Goal: Transaction & Acquisition: Purchase product/service

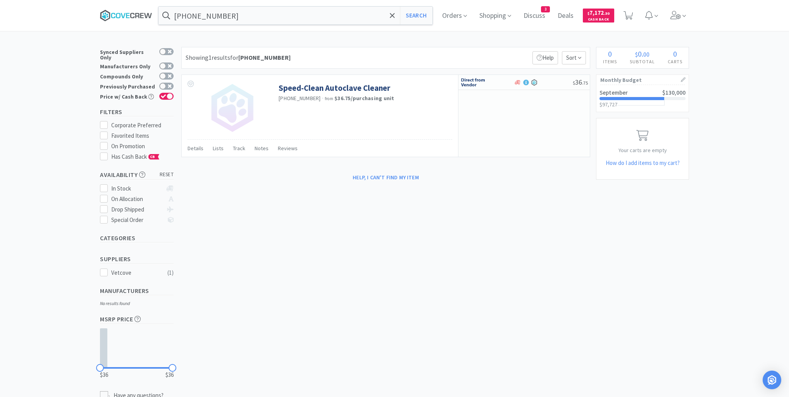
click at [128, 15] on icon at bounding box center [126, 16] width 52 height 12
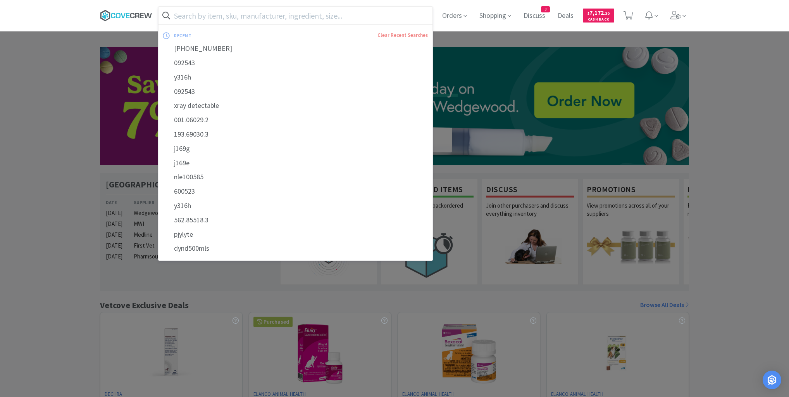
click at [127, 14] on icon at bounding box center [126, 16] width 52 height 12
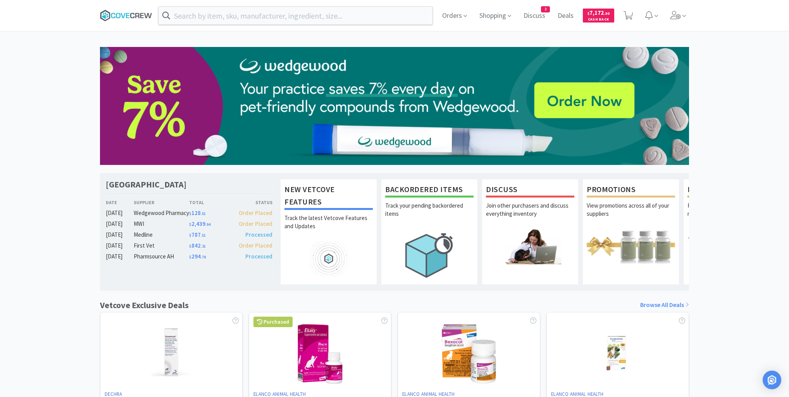
drag, startPoint x: 131, startPoint y: 11, endPoint x: 127, endPoint y: 12, distance: 4.2
click at [130, 11] on icon at bounding box center [126, 16] width 52 height 12
click at [133, 10] on icon at bounding box center [126, 16] width 52 height 12
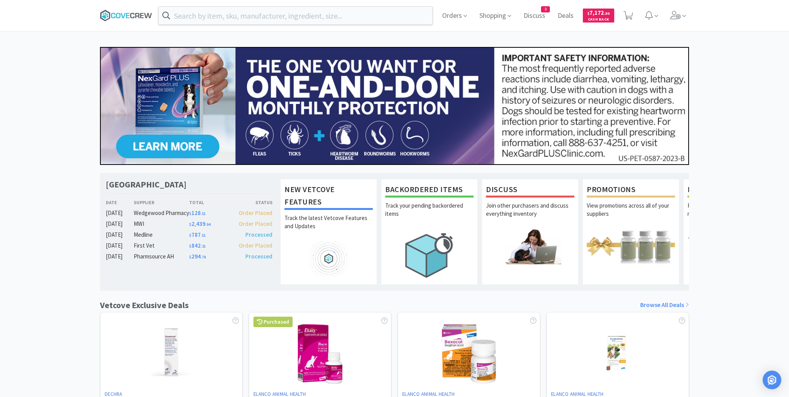
click at [132, 17] on icon at bounding box center [132, 15] width 4 height 5
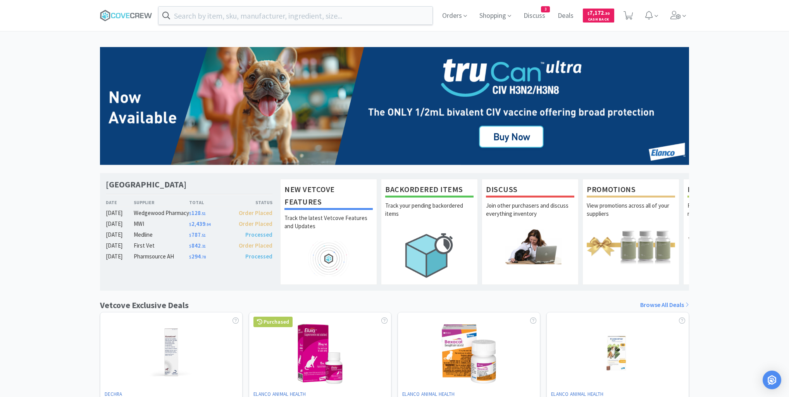
click at [43, 25] on div "Orders Shopping Discuss Discuss 3 Deals Deals $ 7,172 . 30 Cash Back" at bounding box center [394, 15] width 789 height 31
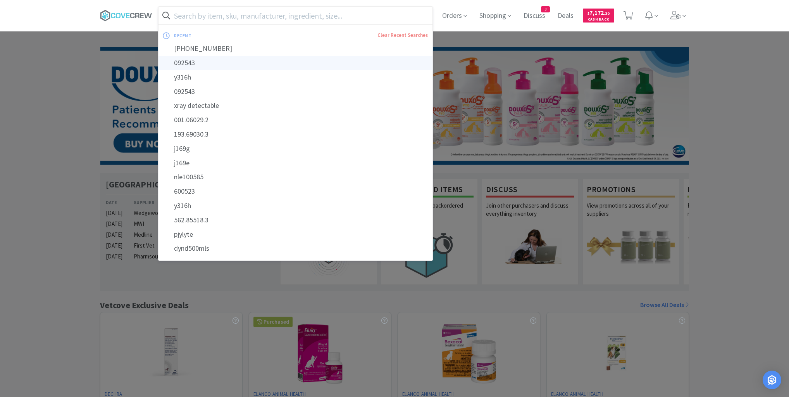
drag, startPoint x: 260, startPoint y: 18, endPoint x: 175, endPoint y: 65, distance: 97.5
click at [261, 19] on input "text" at bounding box center [296, 16] width 274 height 18
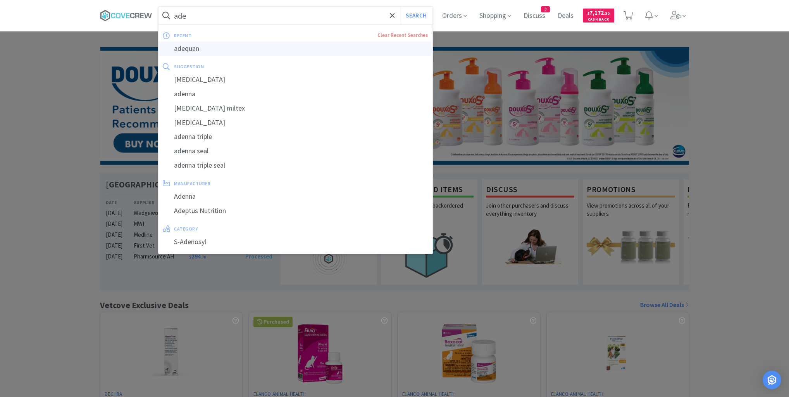
type input "adequan"
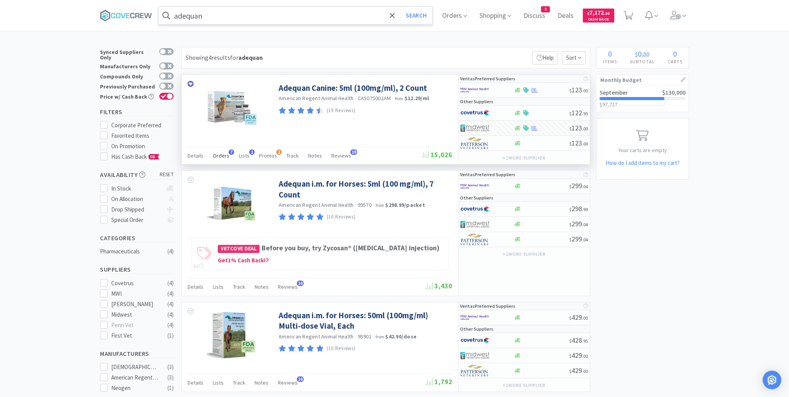
click at [226, 153] on span "Orders" at bounding box center [221, 155] width 17 height 7
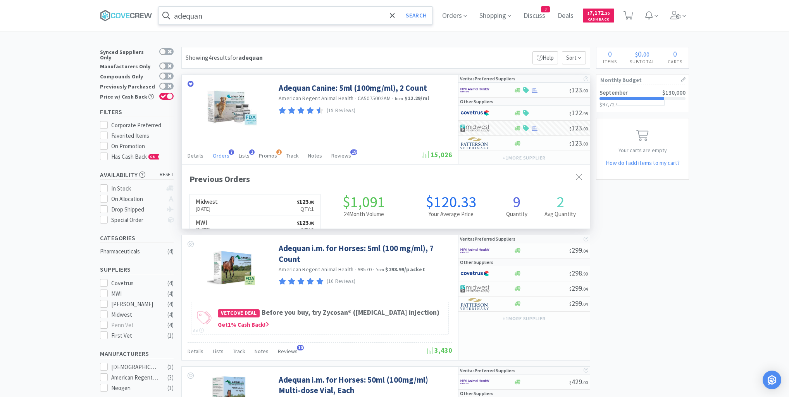
scroll to position [200, 408]
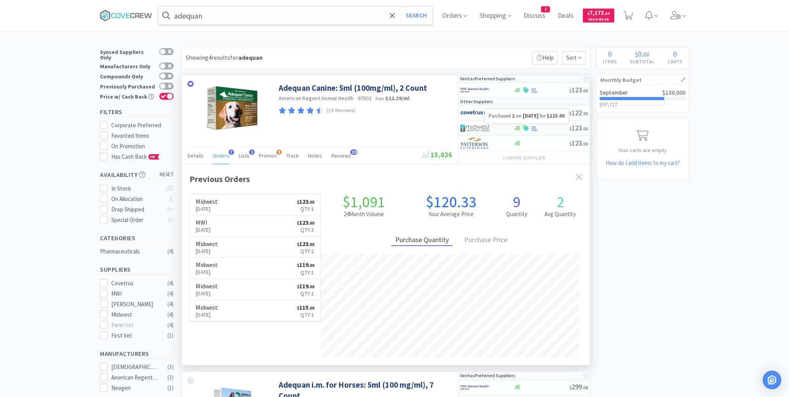
click at [535, 126] on icon at bounding box center [535, 128] width 6 height 5
select select "1"
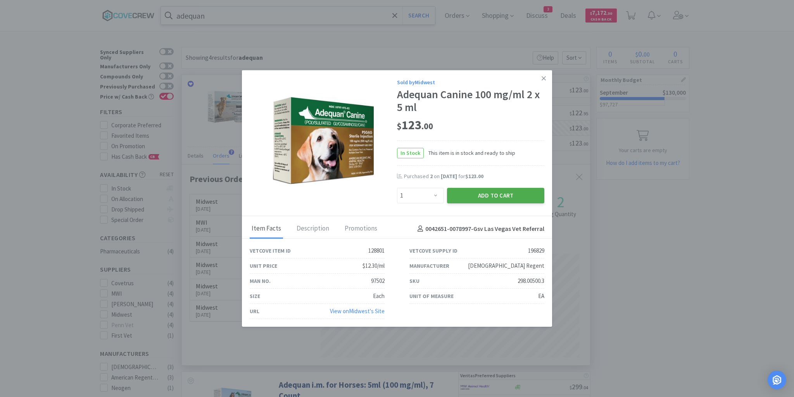
click at [484, 192] on button "Add to Cart" at bounding box center [495, 196] width 97 height 16
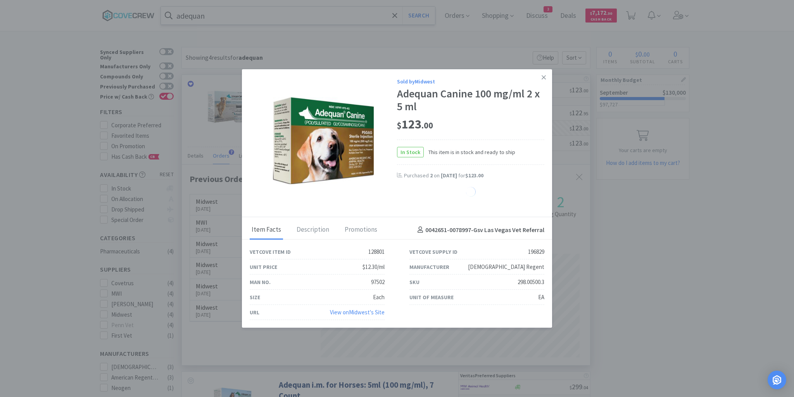
select select "1"
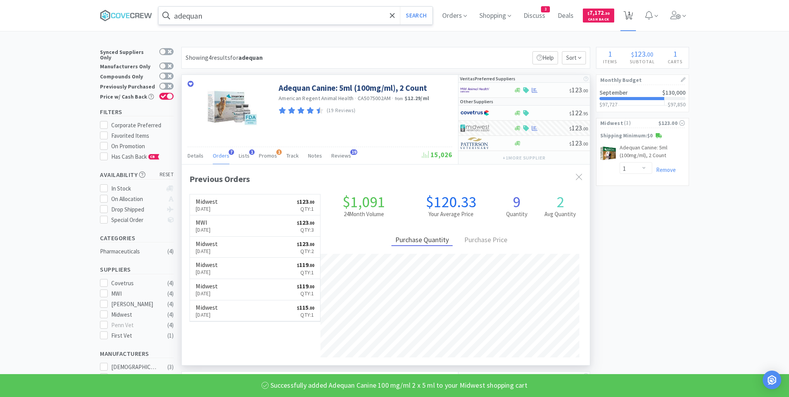
click at [633, 14] on icon at bounding box center [629, 15] width 10 height 9
select select "1"
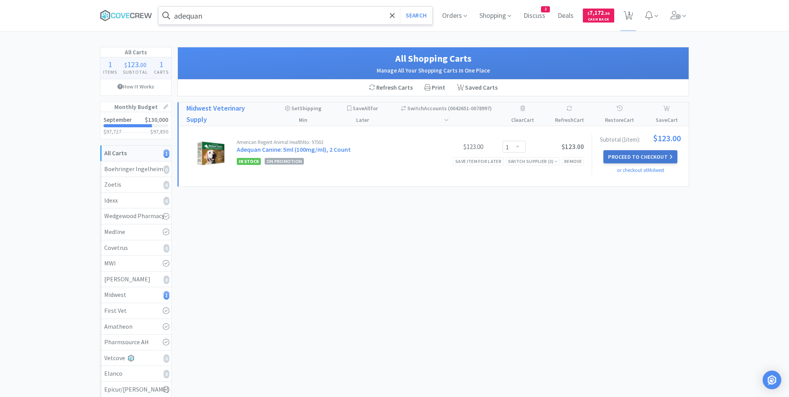
click at [634, 157] on button "Proceed to Checkout" at bounding box center [641, 156] width 74 height 13
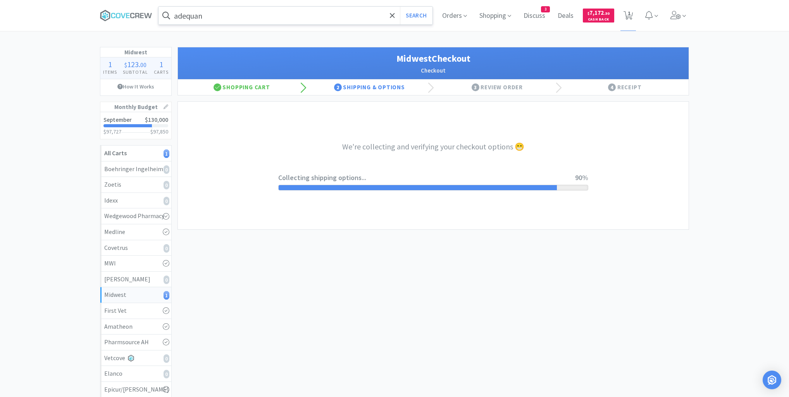
select select "3"
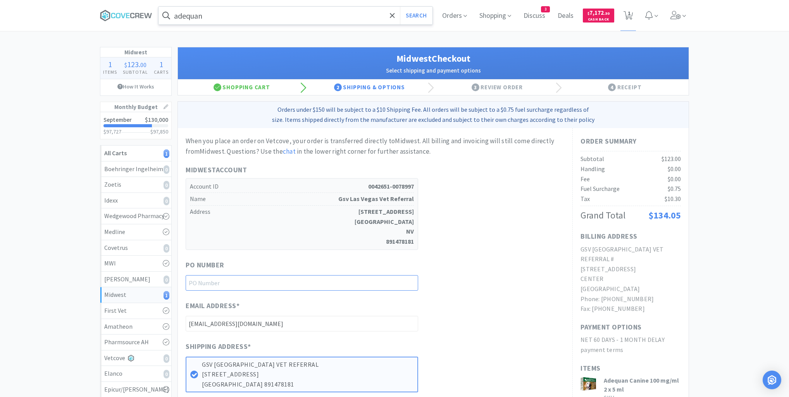
click at [390, 278] on input "text" at bounding box center [302, 283] width 233 height 16
type input "93025"
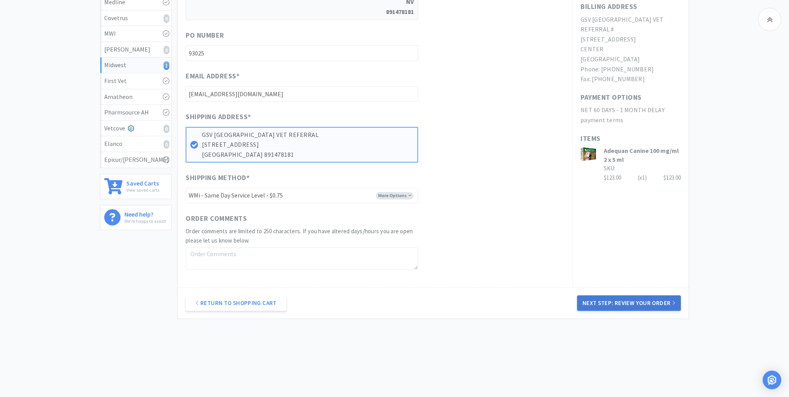
click at [622, 297] on button "Next Step: Review Your Order" at bounding box center [629, 303] width 104 height 16
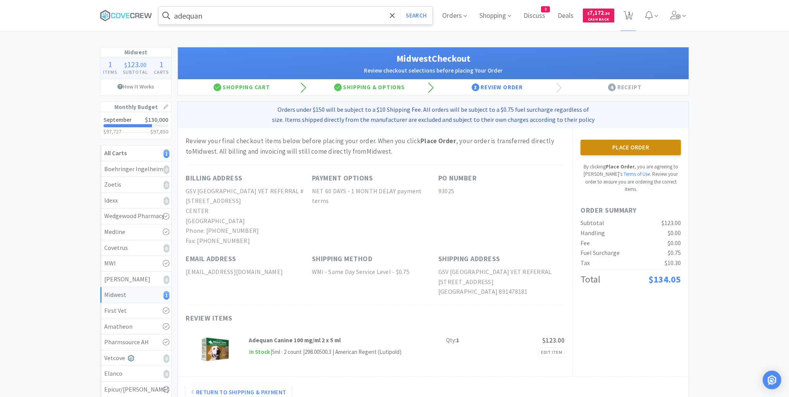
click at [639, 146] on button "Place Order" at bounding box center [631, 148] width 100 height 16
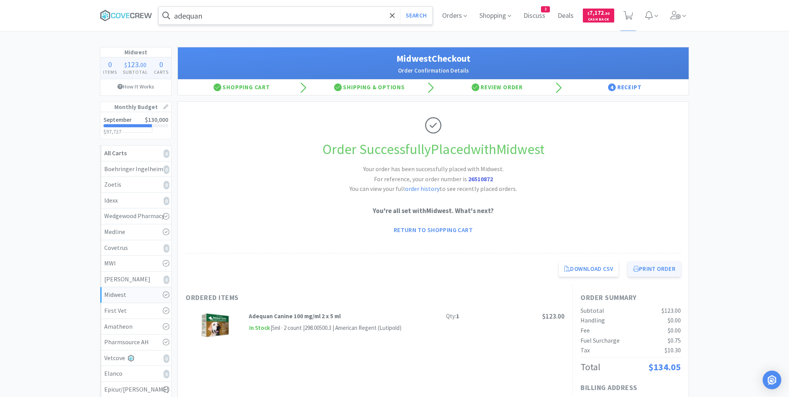
click at [647, 271] on button "Print Order" at bounding box center [654, 269] width 53 height 16
drag, startPoint x: 0, startPoint y: 128, endPoint x: 169, endPoint y: 53, distance: 184.5
click at [2, 129] on div "Midwest 0 Items $ 123 . 00 Subtotal 0 Carts How It Works Monthly Budget Septemb…" at bounding box center [394, 368] width 789 height 643
click at [121, 14] on icon at bounding box center [123, 15] width 5 height 5
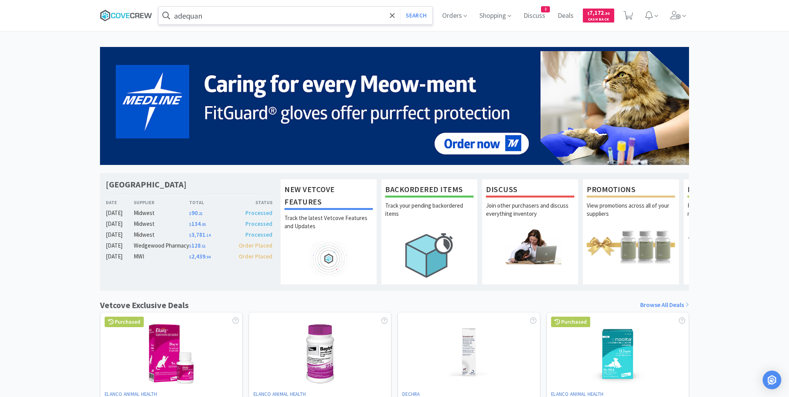
drag, startPoint x: 130, startPoint y: 13, endPoint x: 139, endPoint y: 19, distance: 10.9
click at [134, 16] on icon at bounding box center [126, 16] width 52 height 12
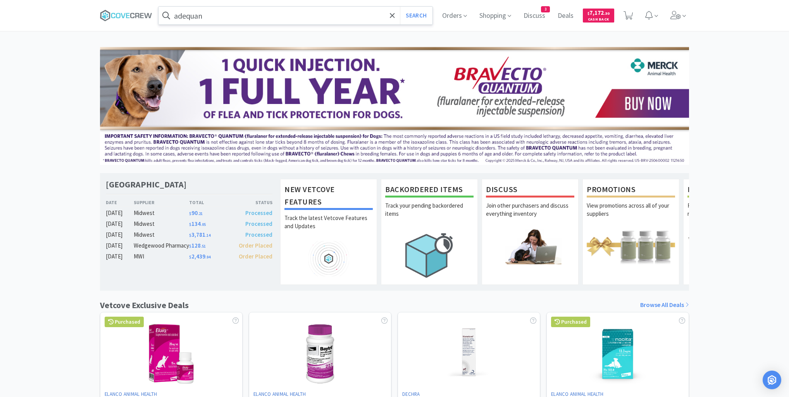
click at [226, 17] on input "adequan" at bounding box center [296, 16] width 274 height 18
click at [132, 12] on icon at bounding box center [126, 16] width 52 height 12
click at [202, 17] on input "text" at bounding box center [296, 16] width 274 height 18
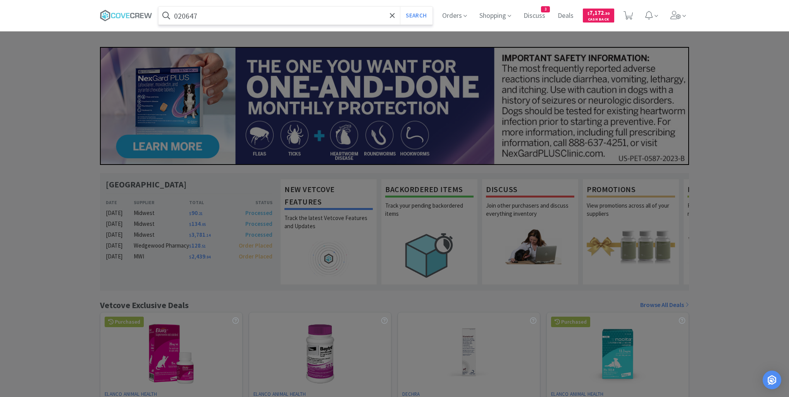
type input "020647"
click at [400, 7] on button "Search" at bounding box center [416, 16] width 32 height 18
